Goal: Task Accomplishment & Management: Use online tool/utility

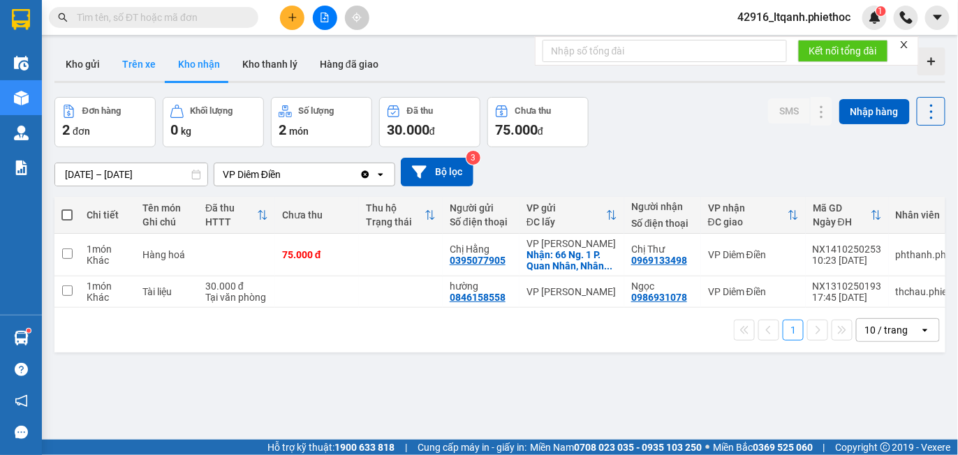
click at [135, 65] on button "Trên xe" at bounding box center [139, 64] width 56 height 34
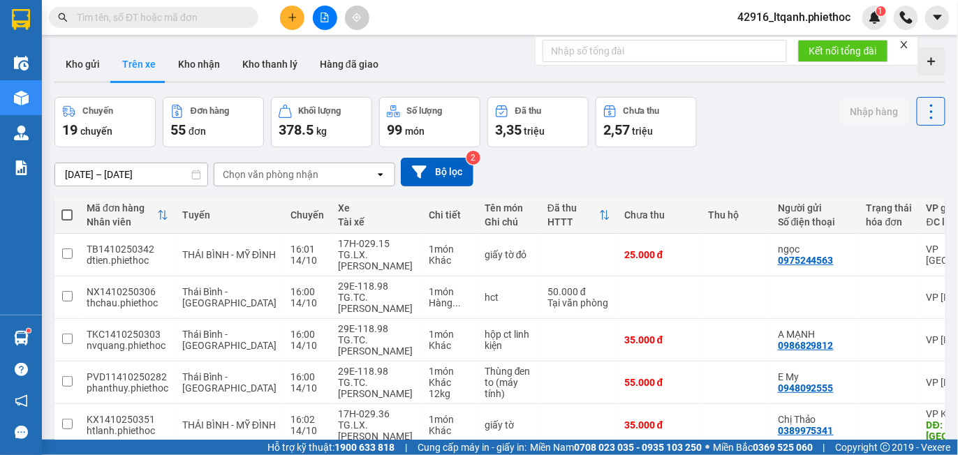
click at [268, 174] on div "Chọn văn phòng nhận" at bounding box center [271, 175] width 96 height 14
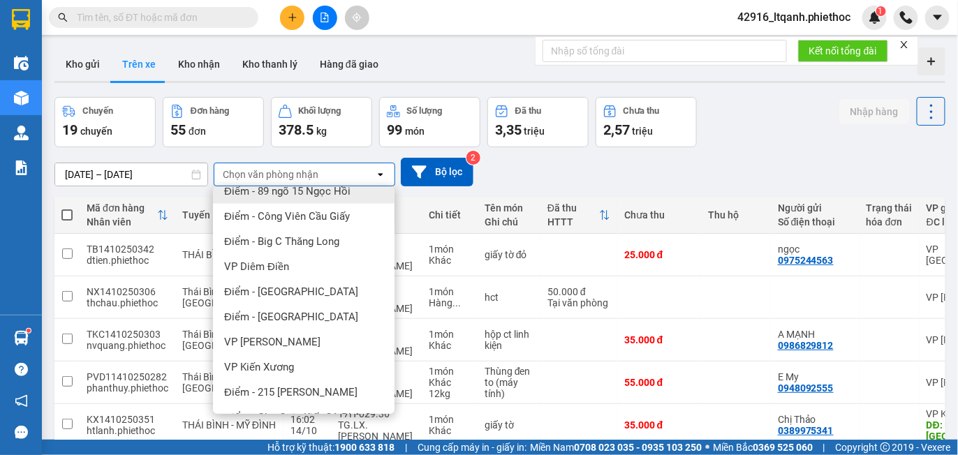
scroll to position [315, 0]
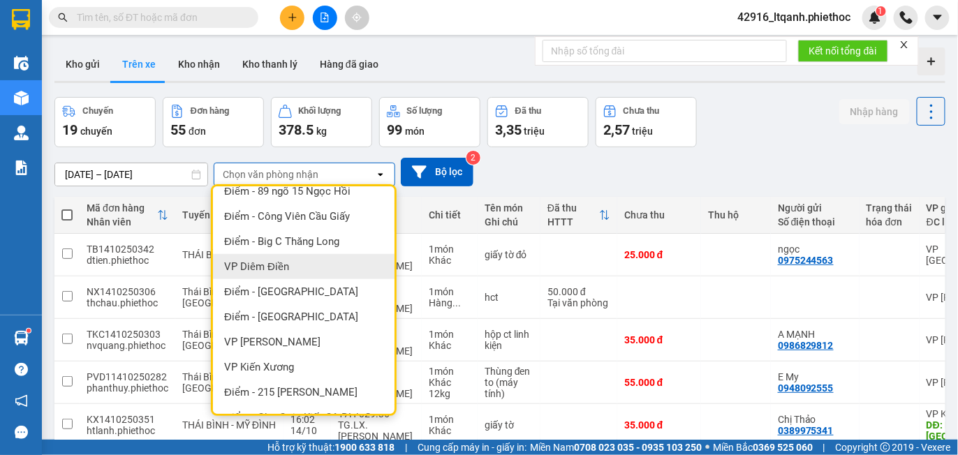
click at [276, 262] on span "VP Diêm Điền" at bounding box center [256, 267] width 65 height 14
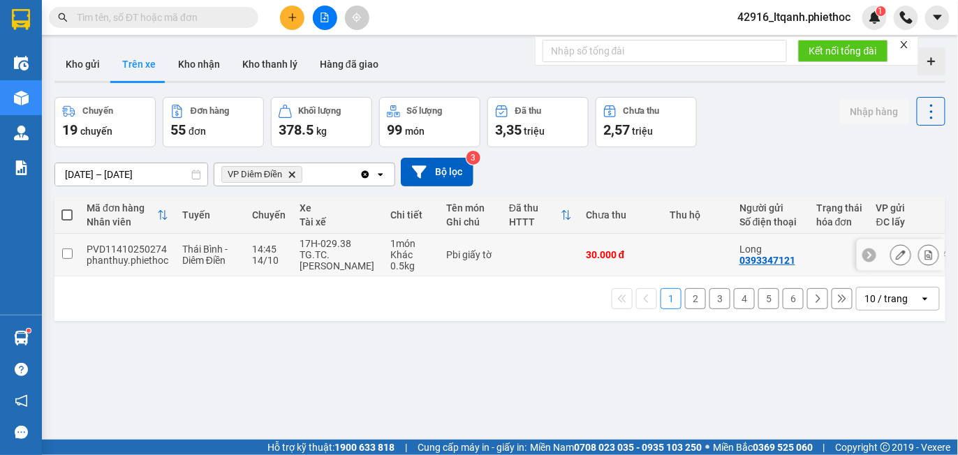
click at [346, 264] on div "TG.TC.Vũ Đức Tuyến" at bounding box center [337, 260] width 77 height 22
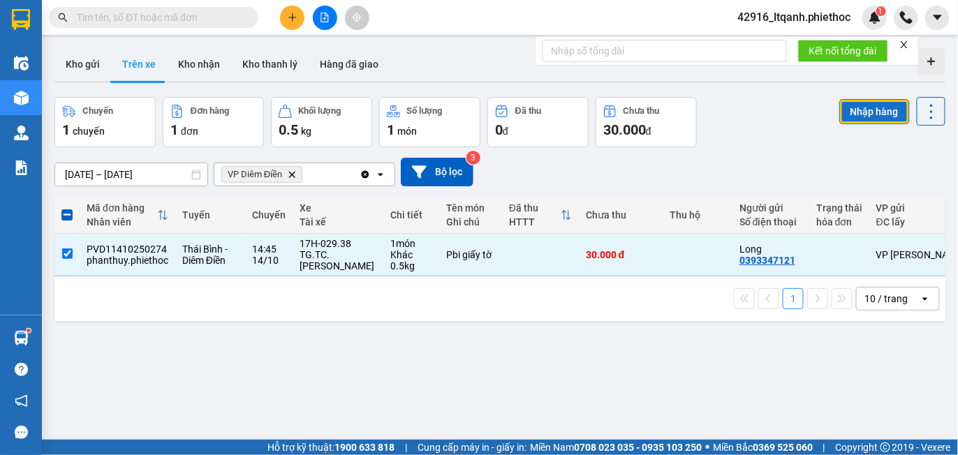
click at [856, 114] on button "Nhập hàng" at bounding box center [874, 111] width 70 height 25
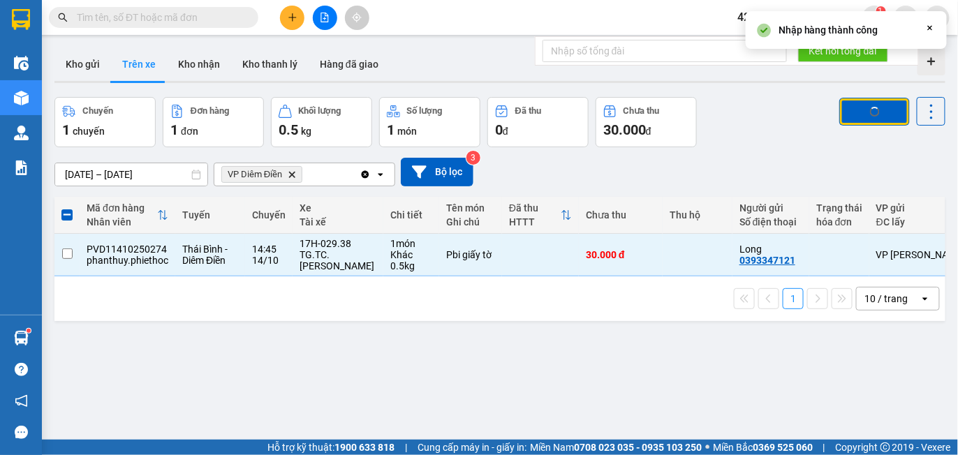
checkbox input "false"
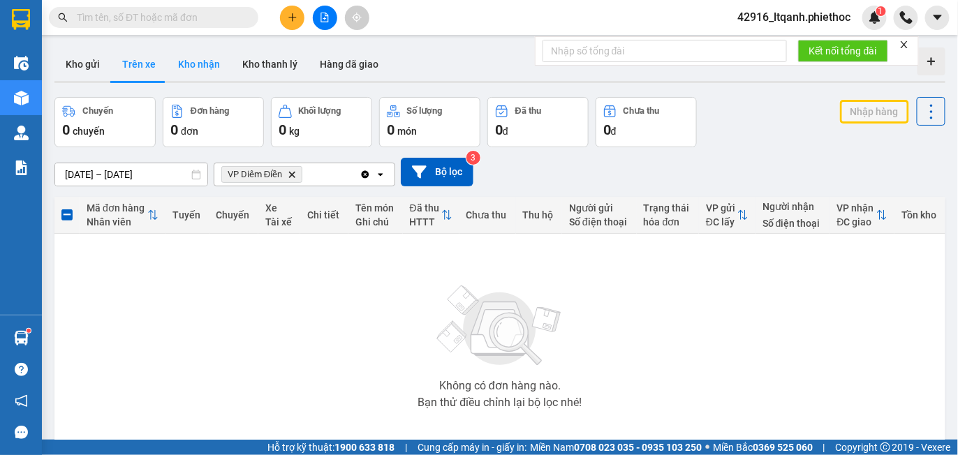
click at [201, 66] on button "Kho nhận" at bounding box center [199, 64] width 64 height 34
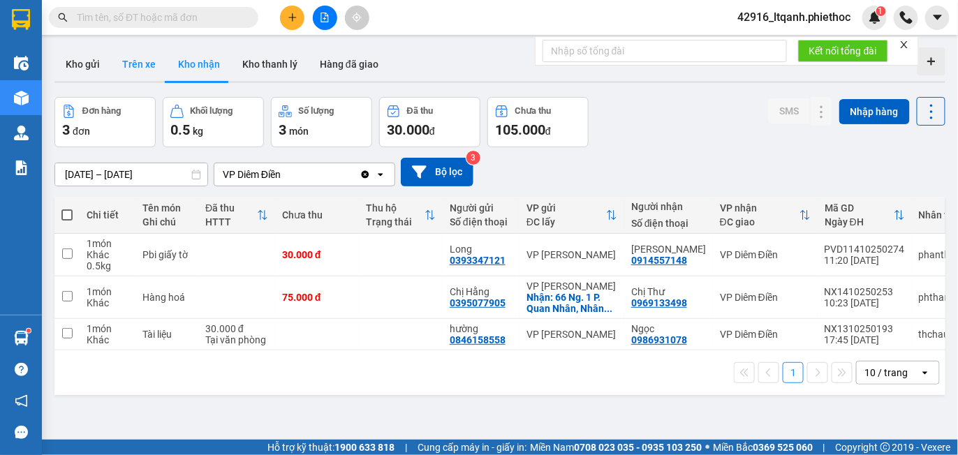
click at [133, 68] on button "Trên xe" at bounding box center [139, 64] width 56 height 34
